Goal: Task Accomplishment & Management: Manage account settings

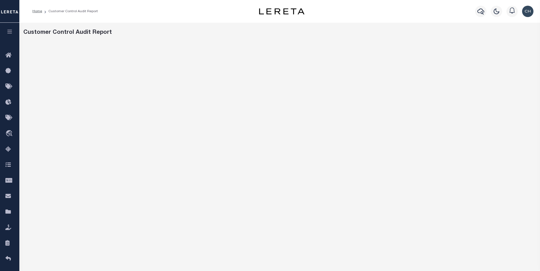
click at [13, 36] on button "button" at bounding box center [9, 32] width 19 height 19
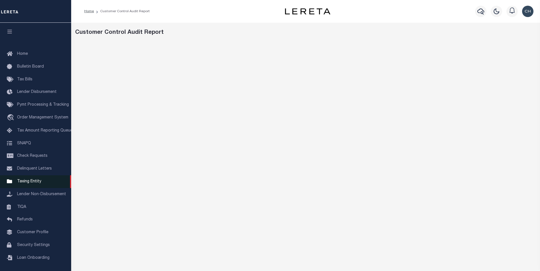
click at [22, 188] on link "Taxing Entity" at bounding box center [35, 181] width 71 height 13
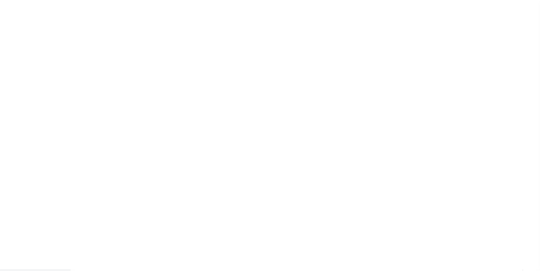
scroll to position [6, 0]
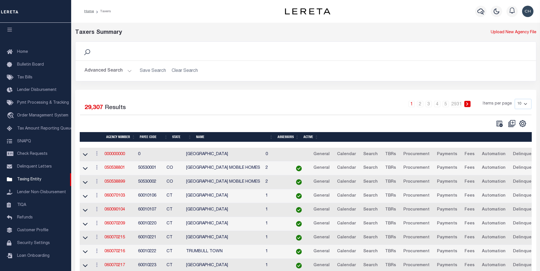
click at [120, 222] on td "060070209" at bounding box center [119, 224] width 34 height 14
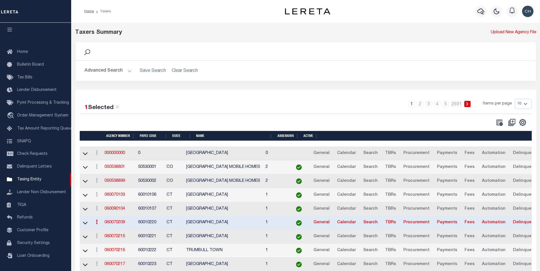
click at [118, 224] on link "060070209" at bounding box center [114, 223] width 20 height 4
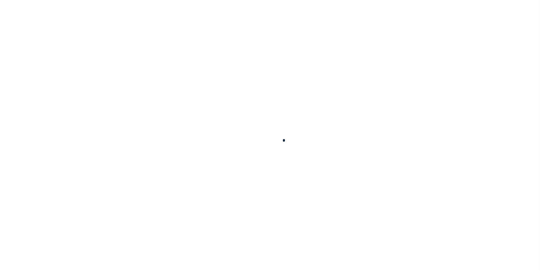
select select
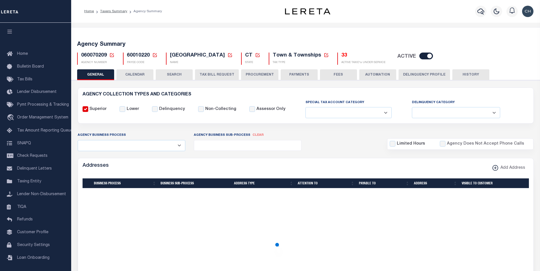
checkbox input "false"
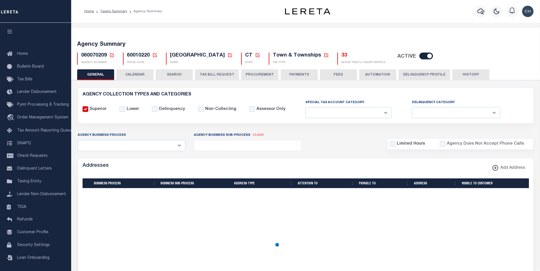
type input "900117019"
click at [256, 165] on div "Addresses Add Address" at bounding box center [305, 166] width 455 height 16
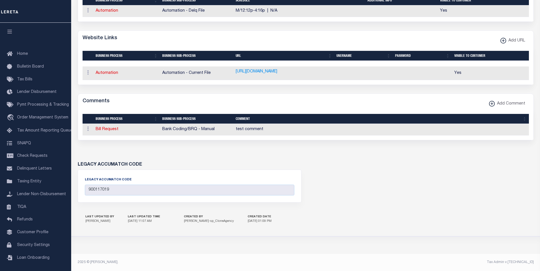
scroll to position [427, 0]
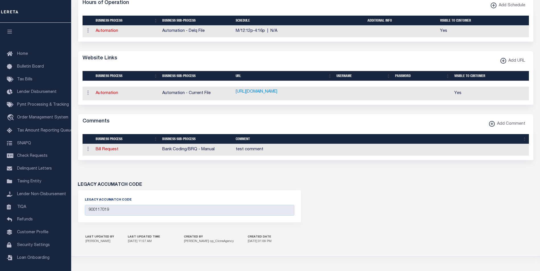
click at [448, 207] on div "LEGACY ACCUMATCH CODE LEGACY ACCUMATCH CODE 900117019" at bounding box center [305, 199] width 464 height 61
click at [107, 152] on link "Bill Request" at bounding box center [107, 150] width 23 height 4
type textarea "test comment"
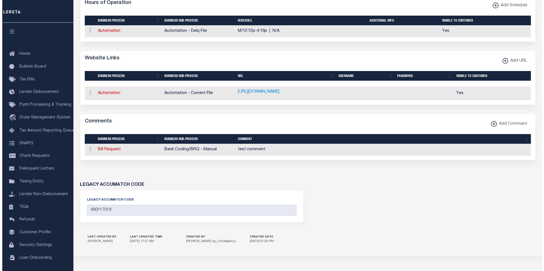
select select "1"
select select "2"
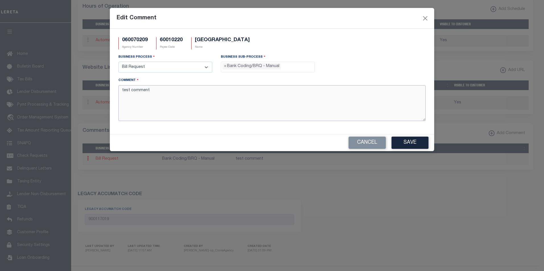
click at [182, 99] on textarea "test comment" at bounding box center [271, 103] width 307 height 36
type textarea "test comment -CP 10/08/2025"
click at [413, 145] on button "Save" at bounding box center [409, 143] width 37 height 12
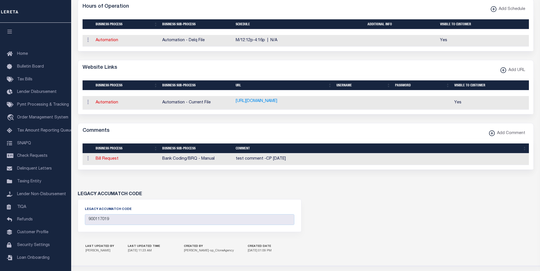
click at [497, 225] on div "LEGACY ACCUMATCH CODE LEGACY ACCUMATCH CODE 900117019" at bounding box center [305, 209] width 464 height 61
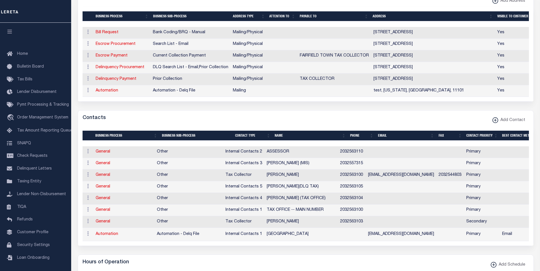
scroll to position [139, 0]
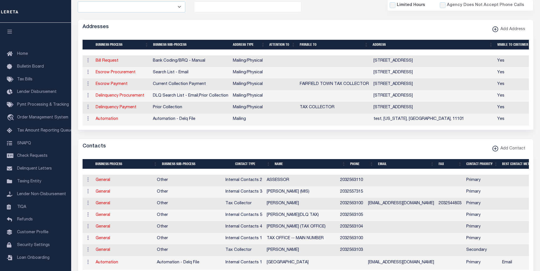
click at [421, 146] on div "Contacts Add Contact" at bounding box center [305, 147] width 455 height 16
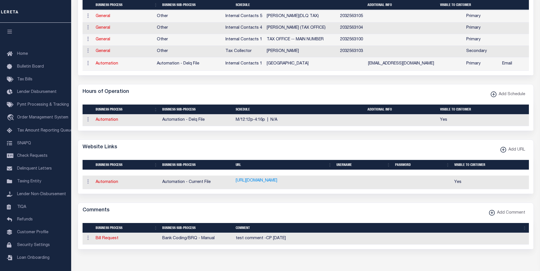
scroll to position [444, 0]
